Goal: Navigation & Orientation: Find specific page/section

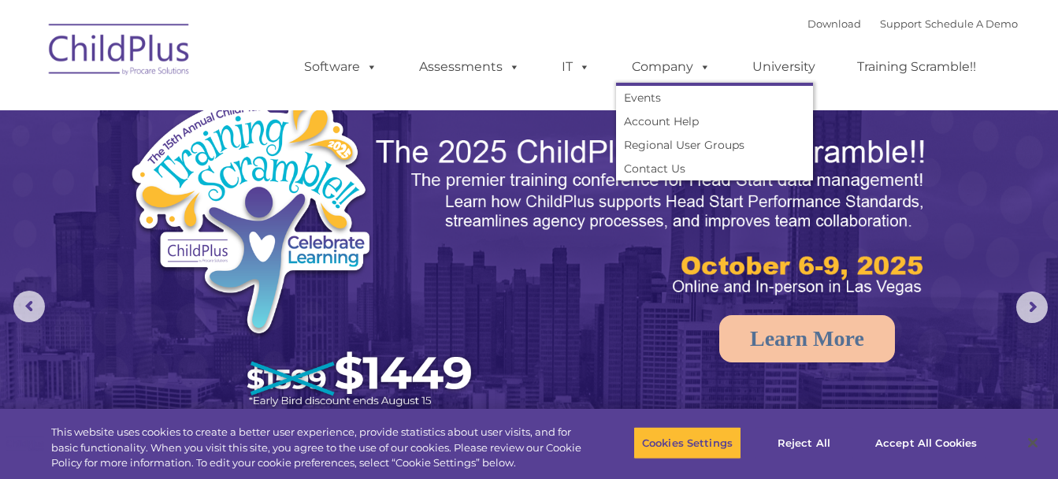
select select "MEDIUM"
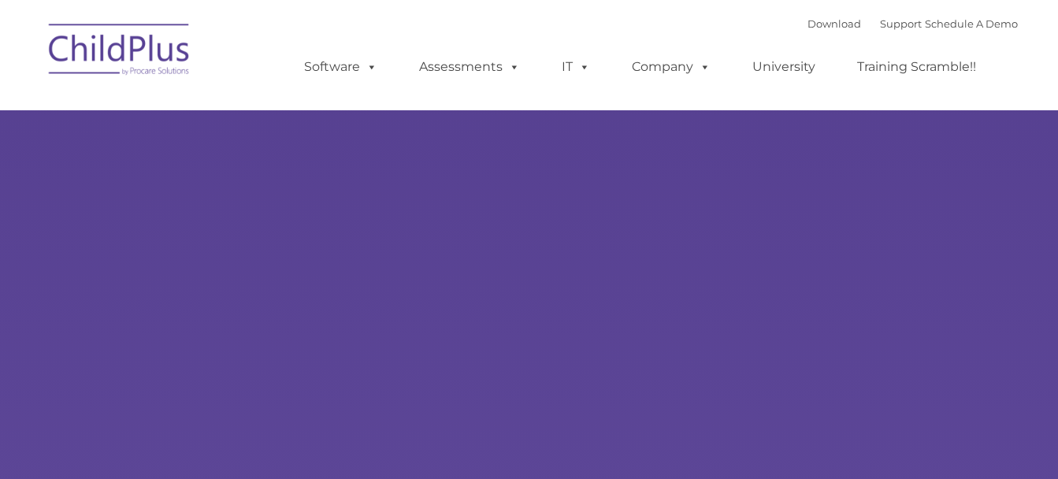
select select "MEDIUM"
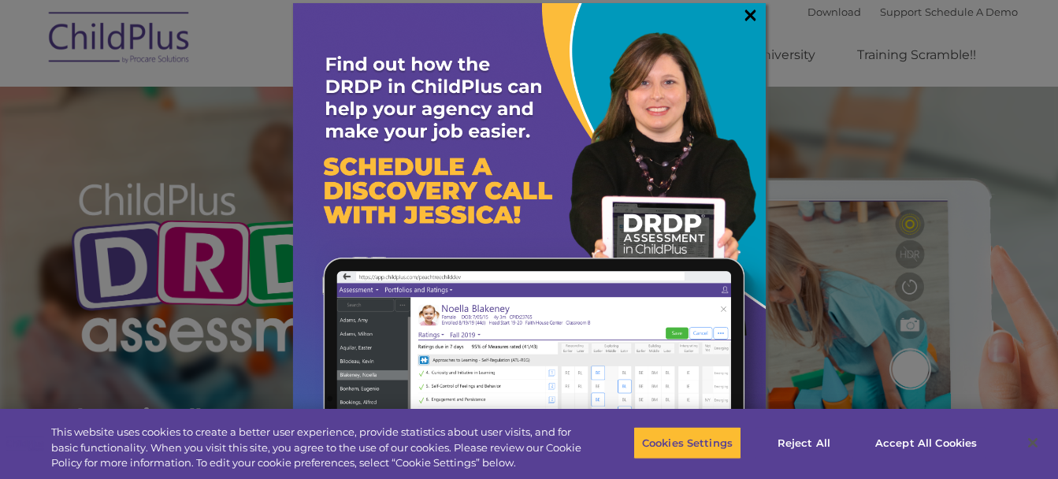
click at [757, 20] on link "×" at bounding box center [750, 15] width 18 height 16
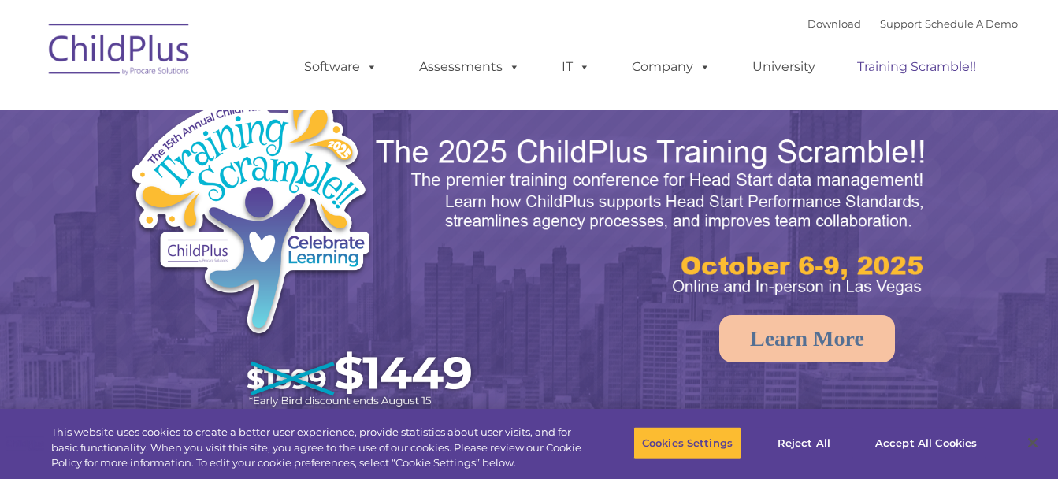
select select "MEDIUM"
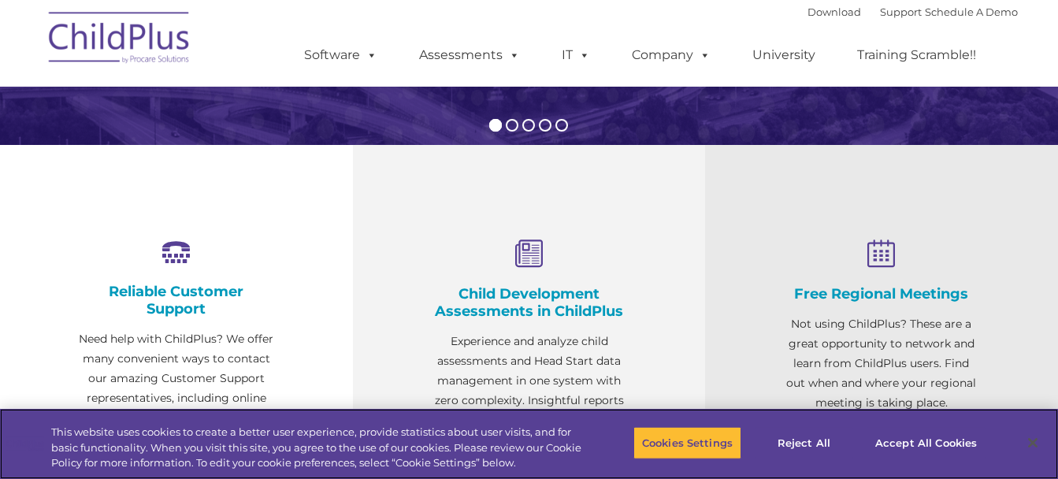
scroll to position [470, 0]
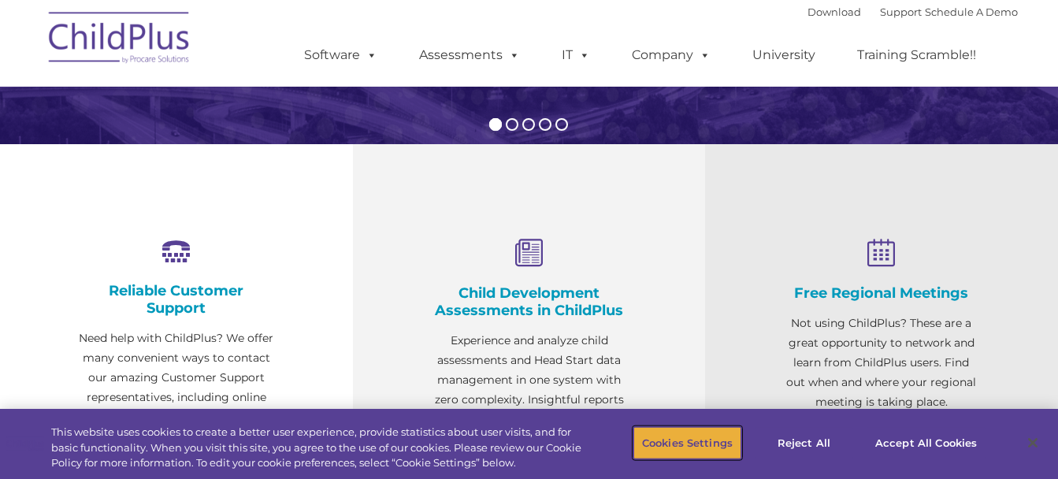
click at [684, 444] on button "Cookies Settings" at bounding box center [687, 442] width 108 height 33
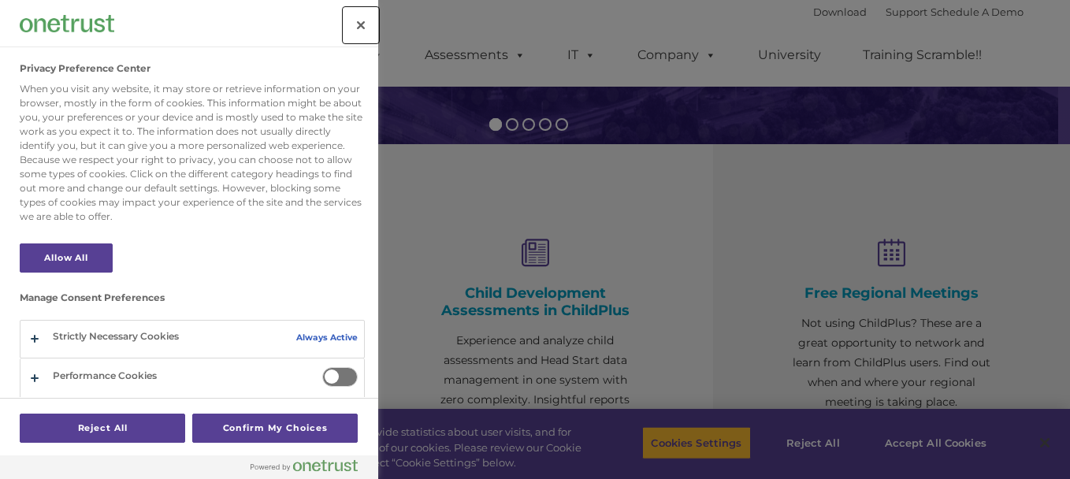
click at [362, 13] on button "Close" at bounding box center [360, 25] width 35 height 35
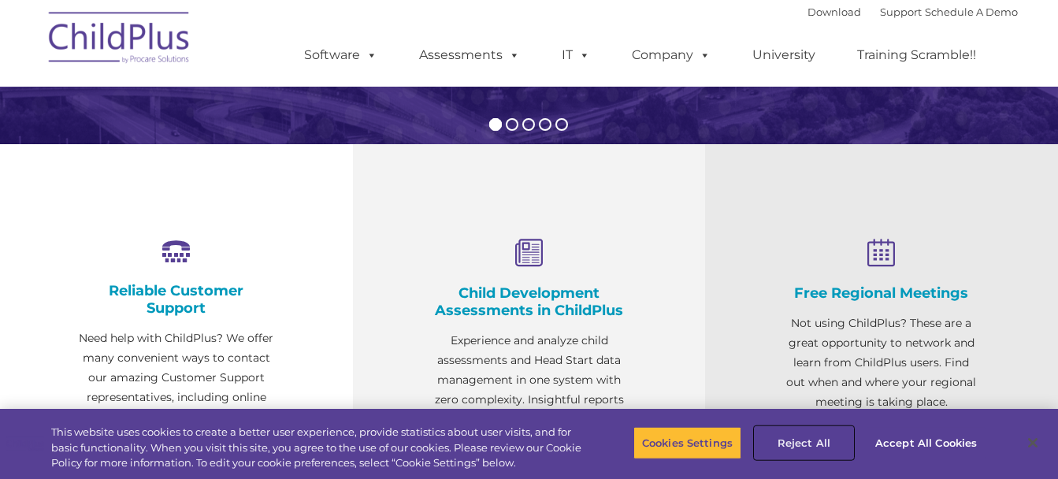
click at [803, 443] on button "Reject All" at bounding box center [803, 442] width 98 height 33
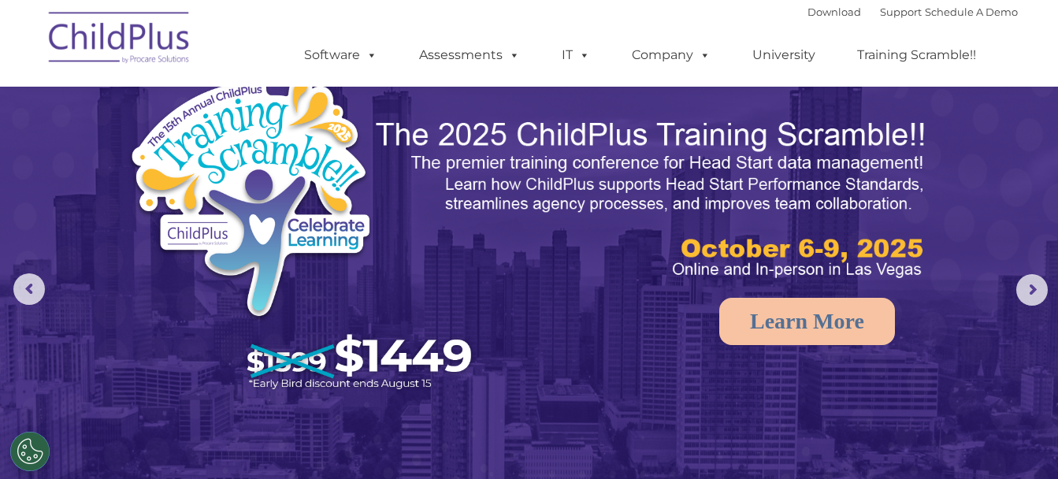
scroll to position [0, 0]
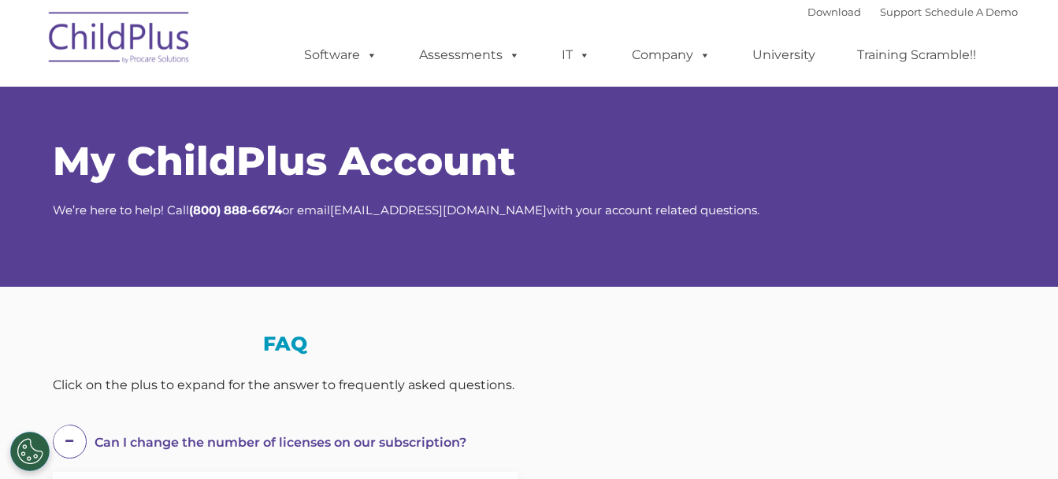
select select "MEDIUM"
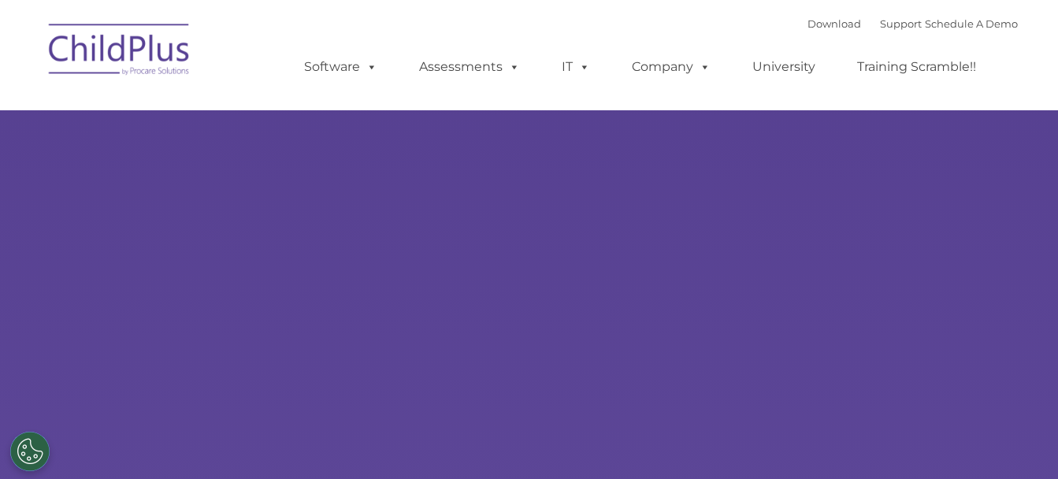
select select "MEDIUM"
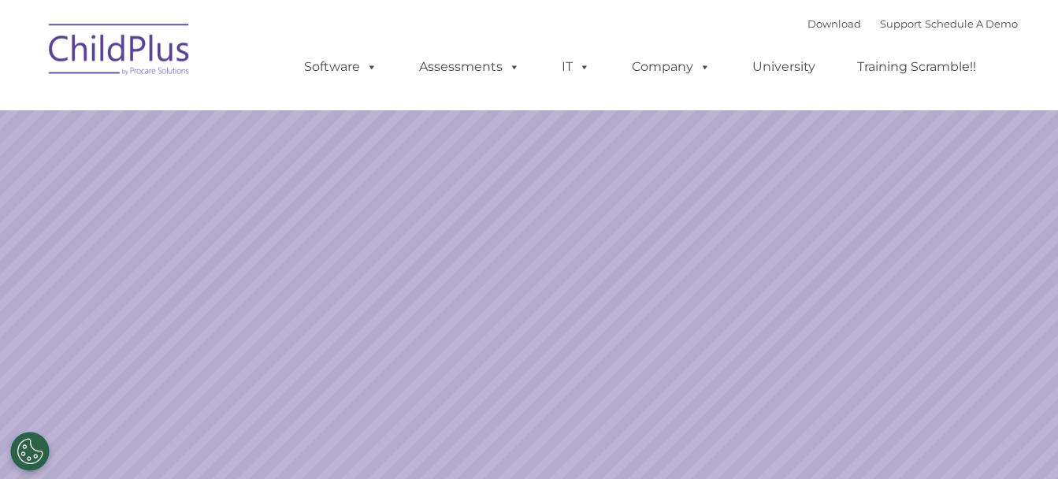
select select "MEDIUM"
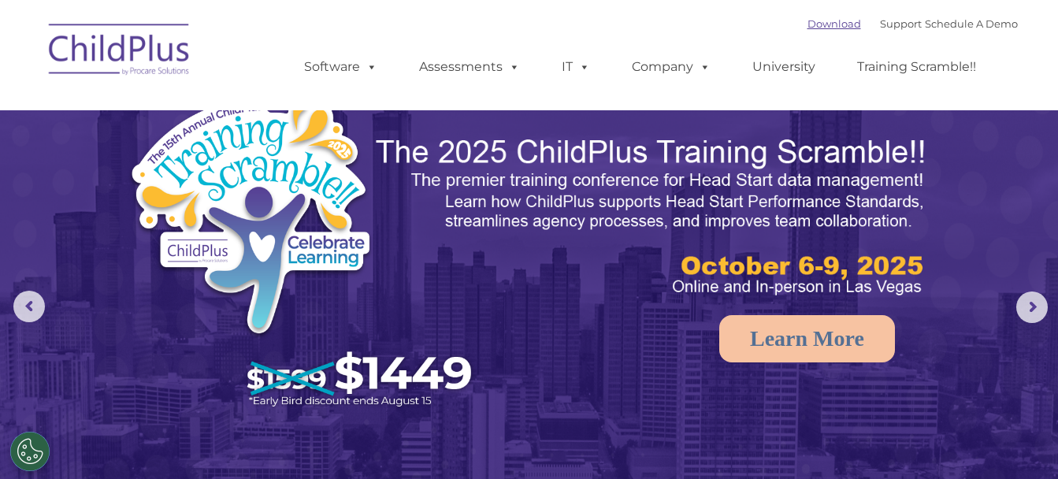
click at [808, 24] on link "Download" at bounding box center [834, 23] width 54 height 13
